Goal: Use online tool/utility: Utilize a website feature to perform a specific function

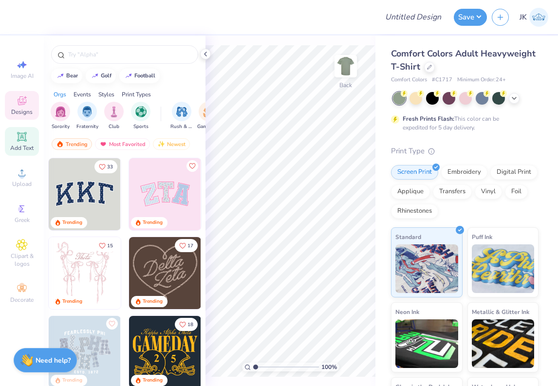
click at [30, 144] on span "Add Text" at bounding box center [21, 148] width 23 height 8
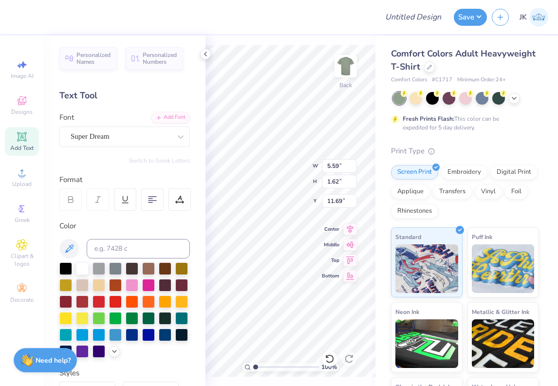
type textarea "Track"
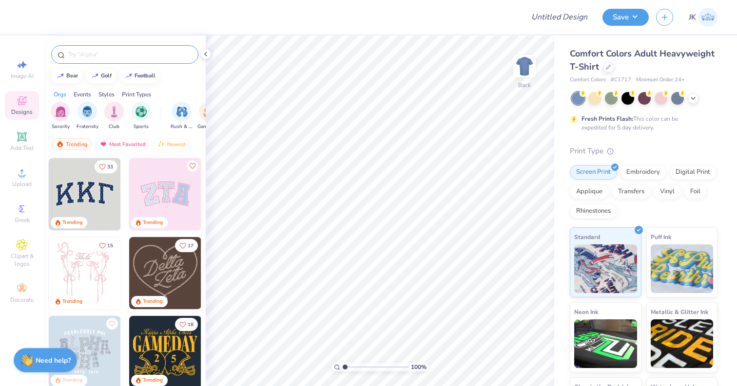
click at [104, 60] on div at bounding box center [124, 54] width 147 height 19
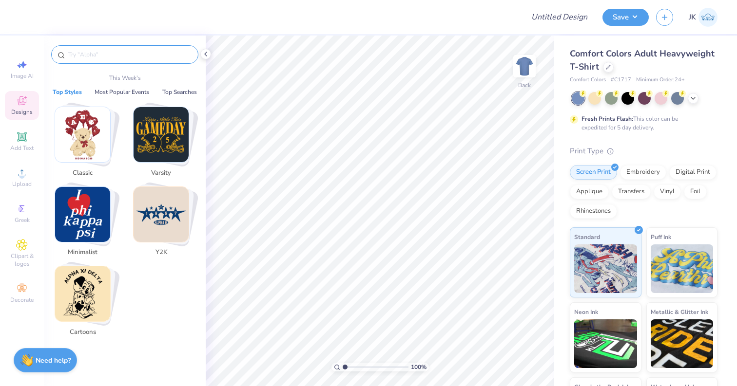
click at [105, 55] on input "text" at bounding box center [129, 55] width 125 height 10
click at [84, 121] on img "Stack Card Button Classic" at bounding box center [82, 134] width 55 height 55
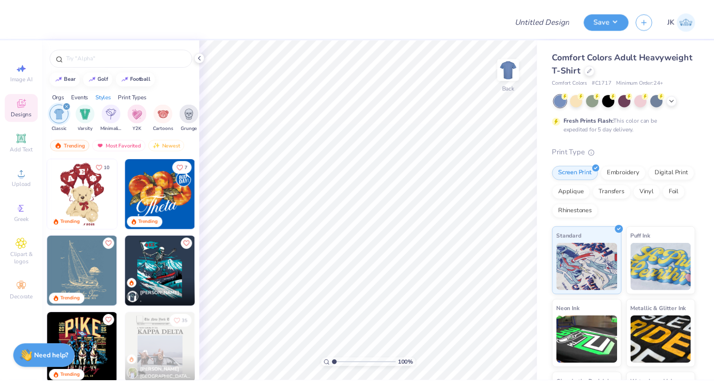
scroll to position [0, 511]
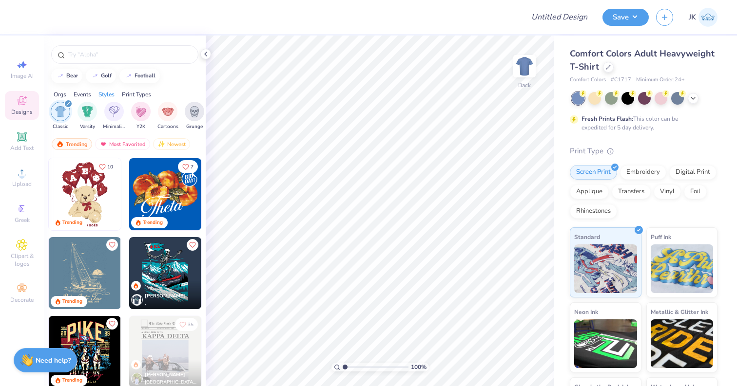
click at [83, 204] on img at bounding box center [85, 194] width 72 height 72
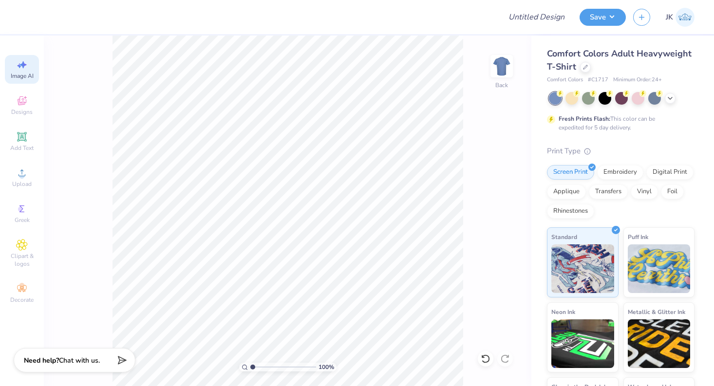
click at [27, 76] on span "Image AI" at bounding box center [22, 76] width 23 height 8
select select "4"
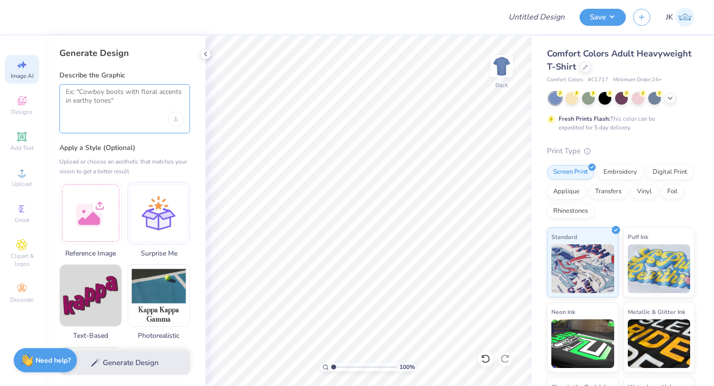
click at [118, 95] on textarea at bounding box center [125, 100] width 118 height 24
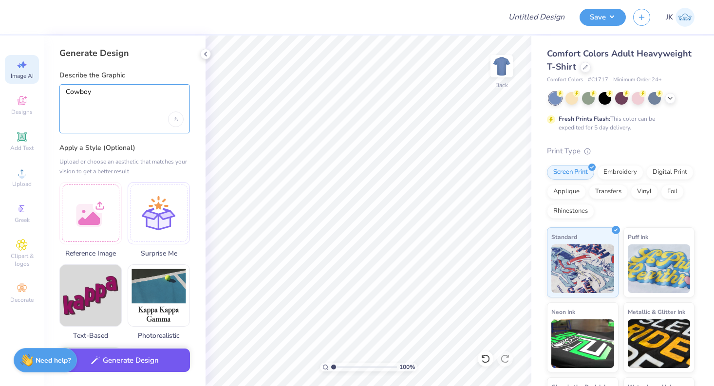
type textarea "Cowboy"
click at [111, 365] on button "Generate Design" at bounding box center [124, 361] width 131 height 24
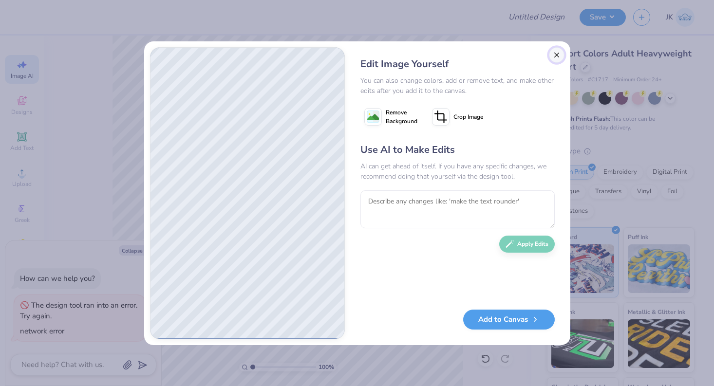
click at [557, 53] on button "Close" at bounding box center [557, 55] width 16 height 16
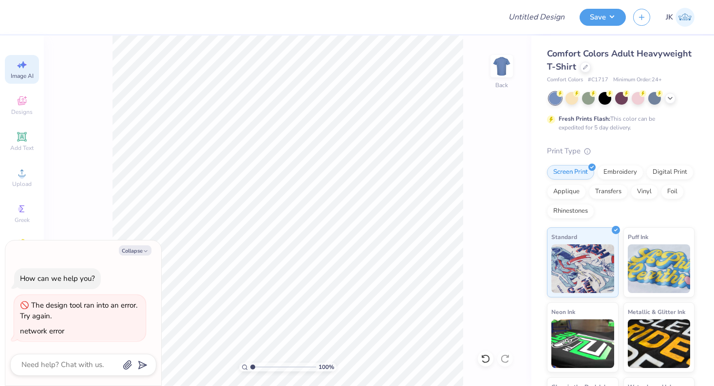
scroll to position [0, 22]
click at [22, 106] on icon at bounding box center [22, 101] width 12 height 12
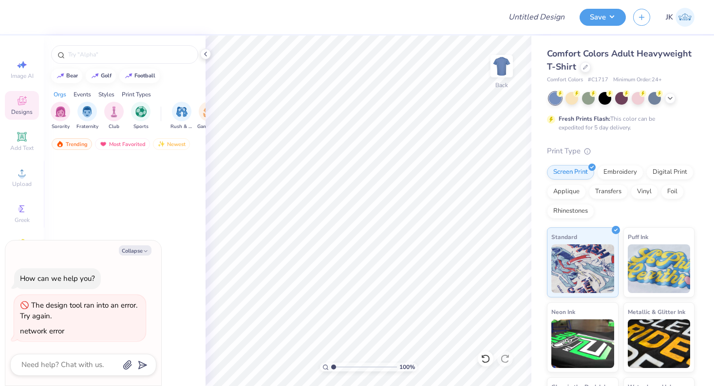
scroll to position [0, 0]
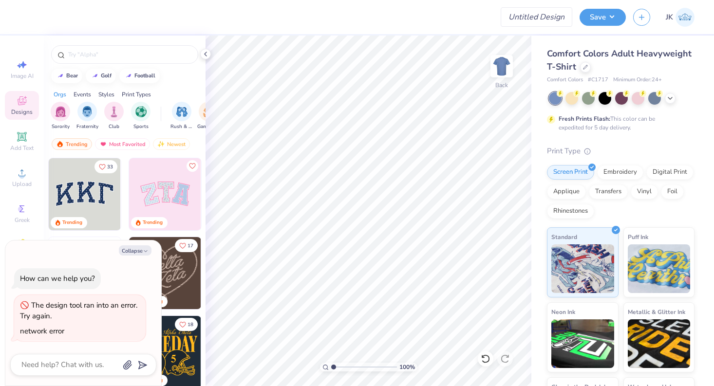
type textarea "x"
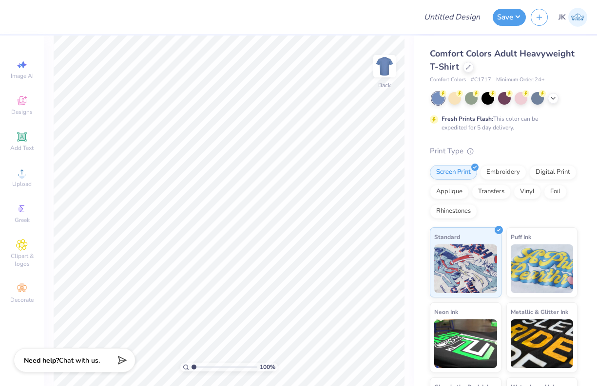
click at [15, 23] on div at bounding box center [213, 17] width 397 height 34
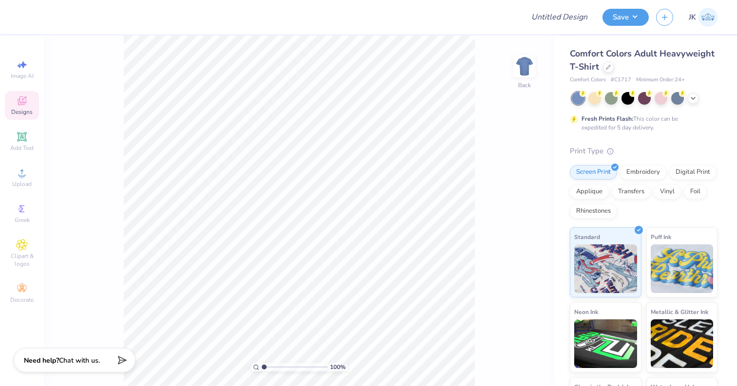
click at [24, 106] on icon at bounding box center [22, 101] width 12 height 12
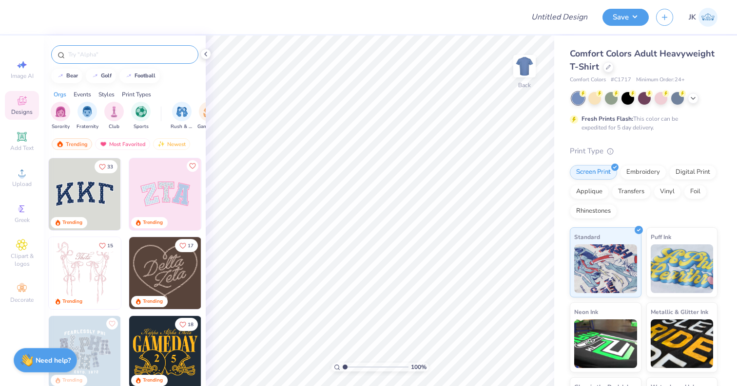
click at [108, 58] on input "text" at bounding box center [129, 55] width 125 height 10
type input "track and field"
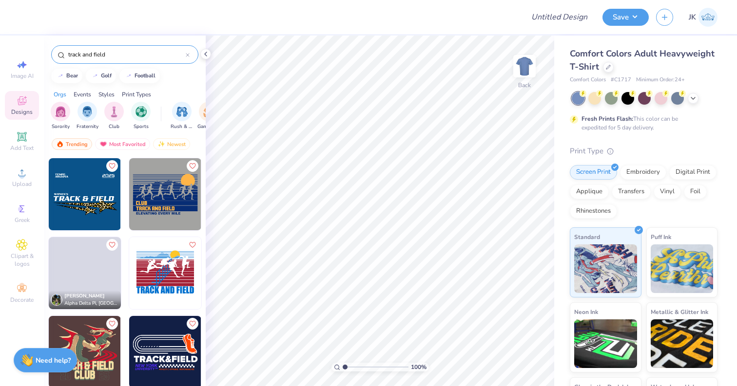
click at [142, 197] on img at bounding box center [165, 194] width 72 height 72
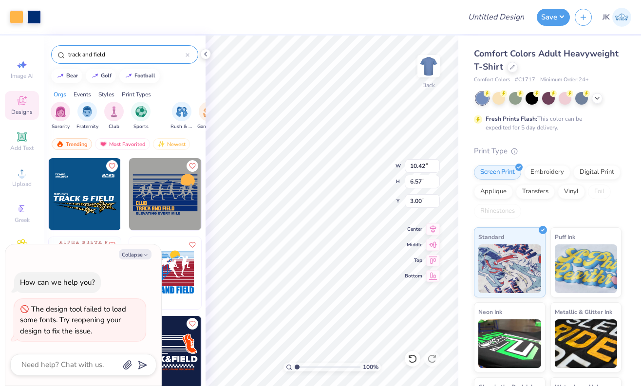
type textarea "x"
